Goal: Use online tool/utility: Use online tool/utility

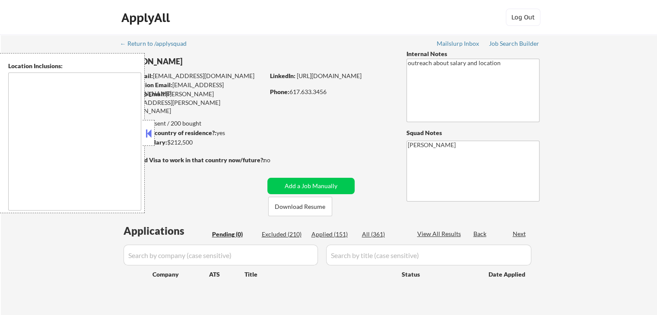
type textarea "[GEOGRAPHIC_DATA], [GEOGRAPHIC_DATA] [GEOGRAPHIC_DATA], [GEOGRAPHIC_DATA] [GEOG…"
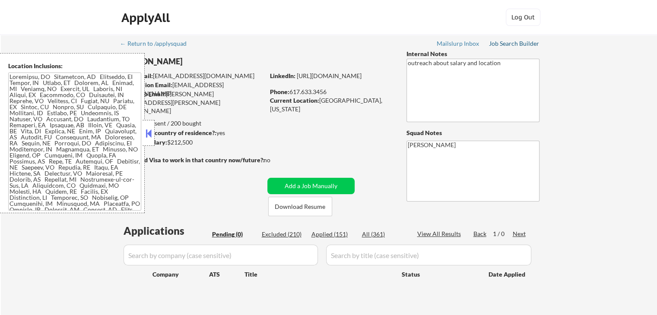
click at [506, 46] on div "Job Search Builder" at bounding box center [514, 44] width 51 height 6
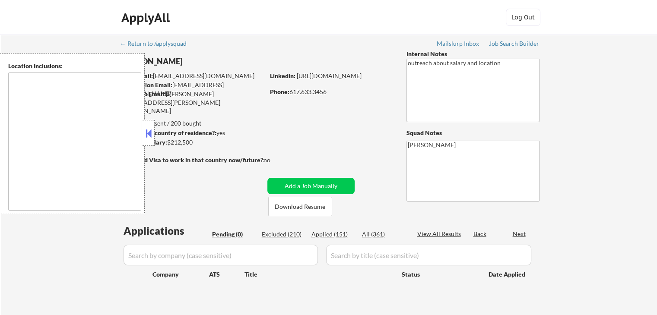
type textarea "Cambridge, MA Somerville, MA Brookline, MA Newton, MA Quincy, MA Medford, MA Ma…"
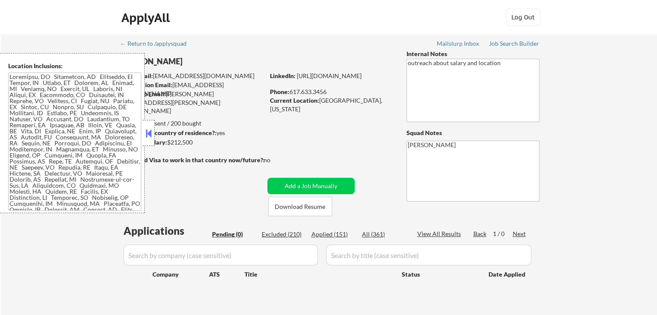
click at [147, 133] on button at bounding box center [148, 133] width 9 height 13
